Goal: Information Seeking & Learning: Learn about a topic

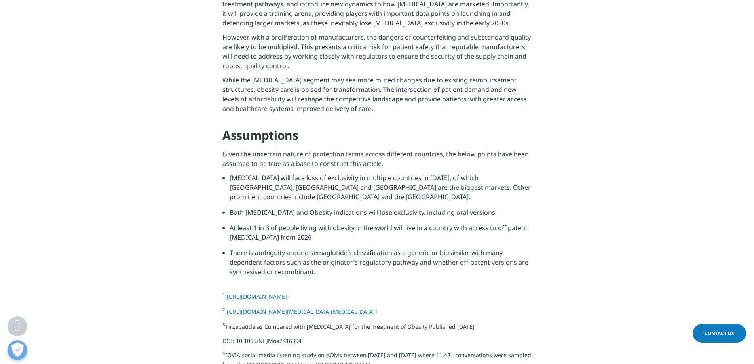
scroll to position [2981, 0]
